Goal: Transaction & Acquisition: Subscribe to service/newsletter

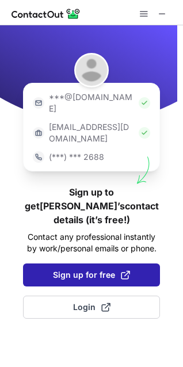
click at [102, 270] on span "Sign up for free" at bounding box center [91, 276] width 77 height 12
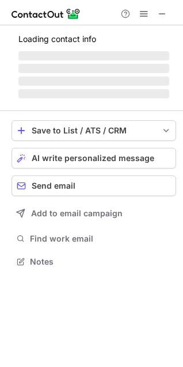
scroll to position [240, 183]
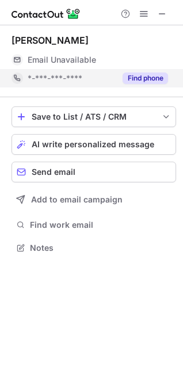
click at [154, 79] on button "Find phone" at bounding box center [145, 79] width 45 height 12
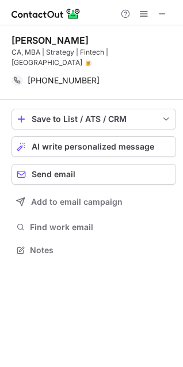
scroll to position [232, 183]
click at [161, 12] on span at bounding box center [162, 13] width 9 height 9
